Goal: Check status

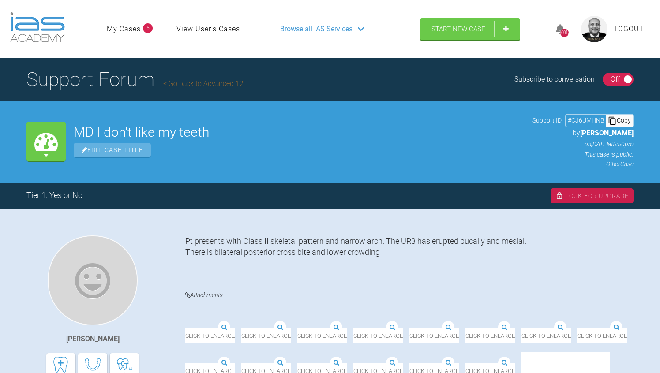
click at [605, 83] on div "On Off" at bounding box center [617, 79] width 31 height 13
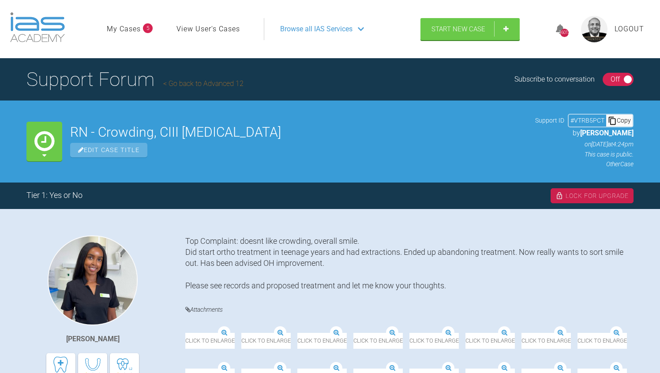
click at [608, 78] on div "On Off" at bounding box center [617, 79] width 31 height 13
